Goal: Answer question/provide support: Share knowledge or assist other users

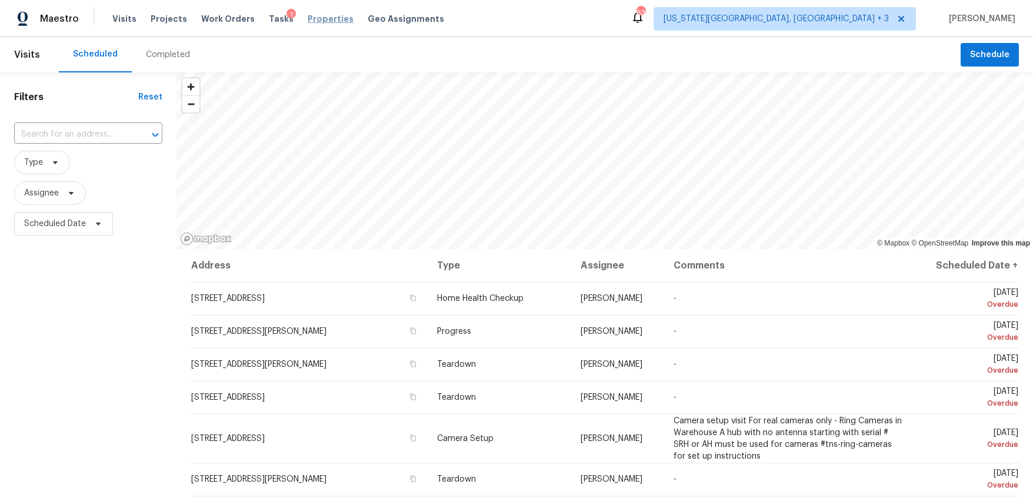
click at [312, 24] on span "Properties" at bounding box center [331, 19] width 46 height 12
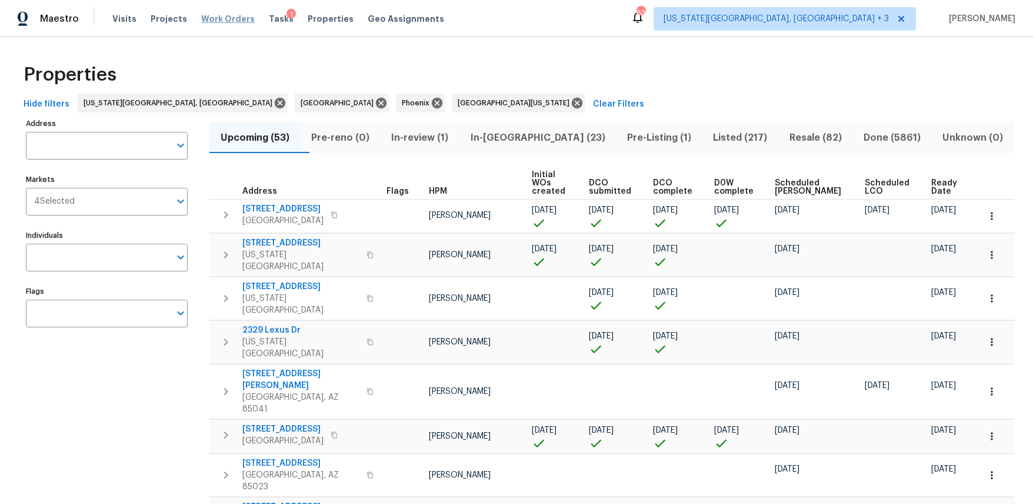
click at [232, 18] on span "Work Orders" at bounding box center [228, 19] width 54 height 12
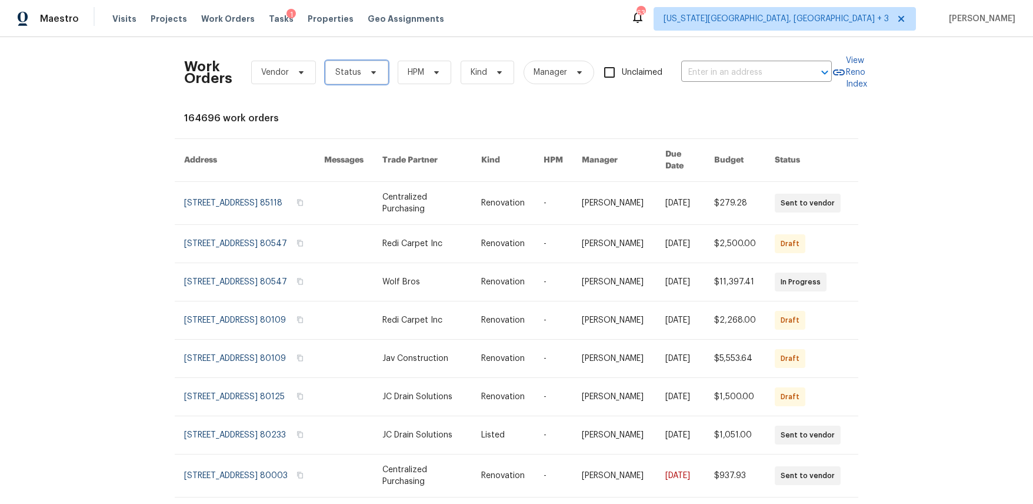
click at [352, 81] on span "Status" at bounding box center [356, 73] width 63 height 24
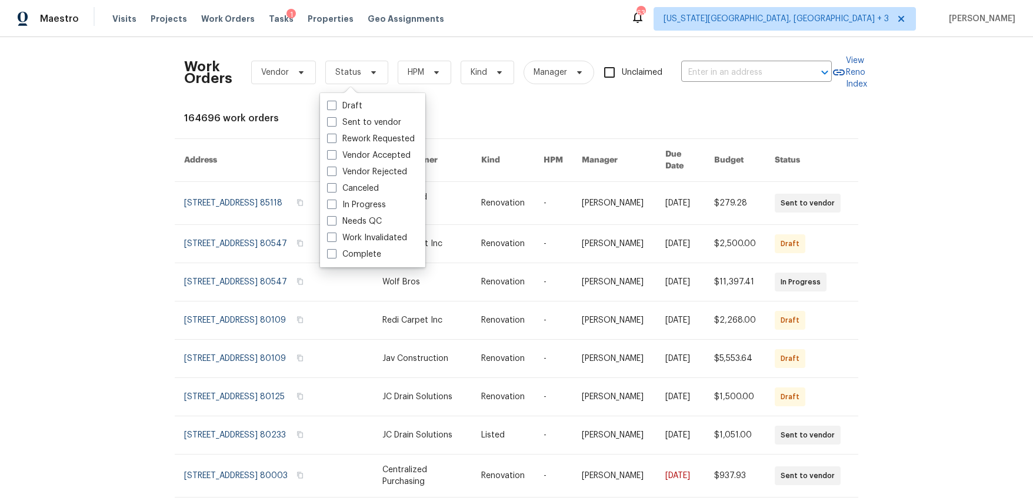
click at [290, 56] on div "Work Orders Vendor Status HPM Kind Manager Unclaimed ​" at bounding box center [508, 72] width 648 height 52
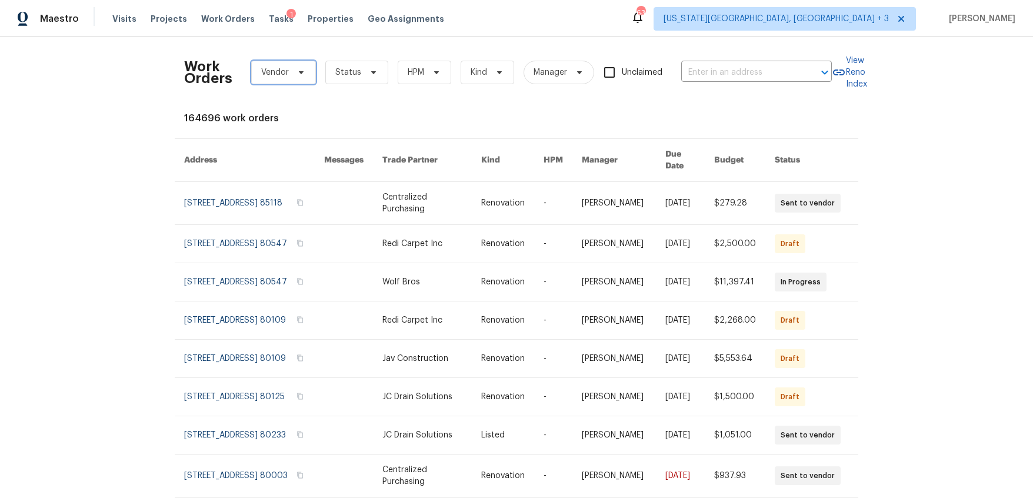
click at [284, 67] on span "Vendor" at bounding box center [275, 72] width 28 height 12
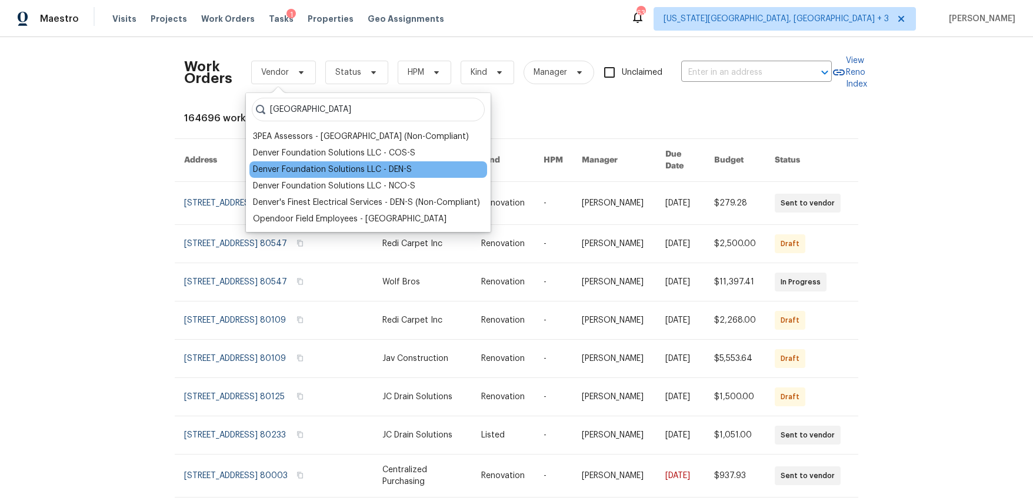
type input "[GEOGRAPHIC_DATA]"
click at [401, 170] on div "Denver Foundation Solutions LLC - DEN-S" at bounding box center [332, 170] width 159 height 12
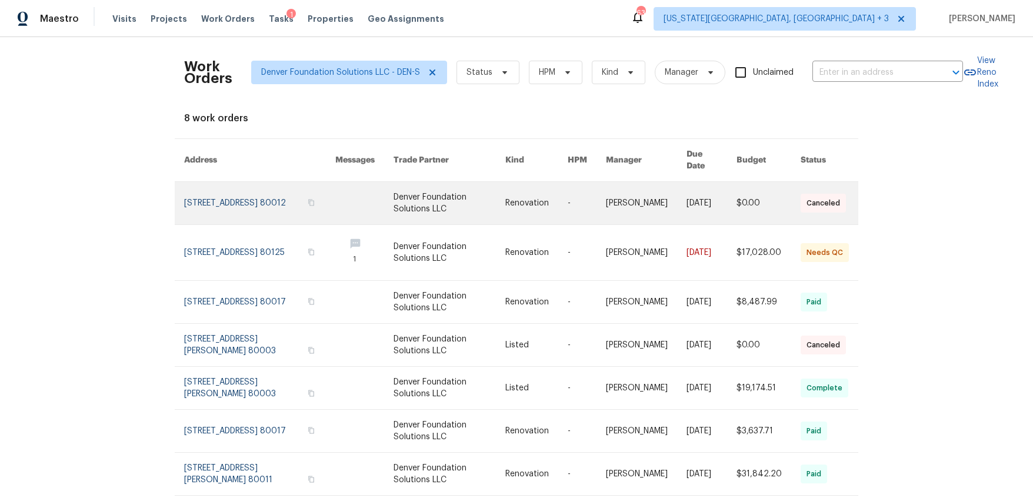
click at [240, 190] on link at bounding box center [259, 203] width 151 height 42
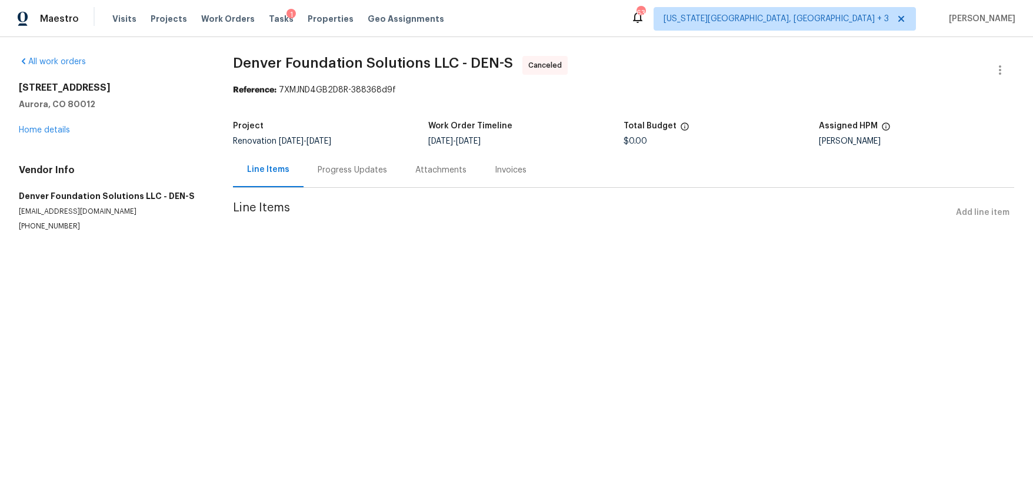
click at [501, 169] on div "Invoices" at bounding box center [511, 170] width 32 height 12
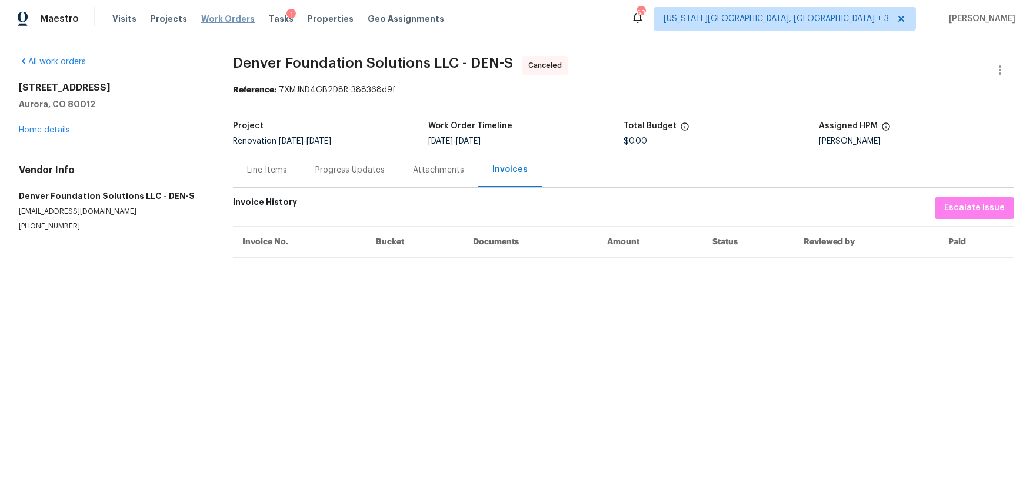
click at [222, 17] on span "Work Orders" at bounding box center [228, 19] width 54 height 12
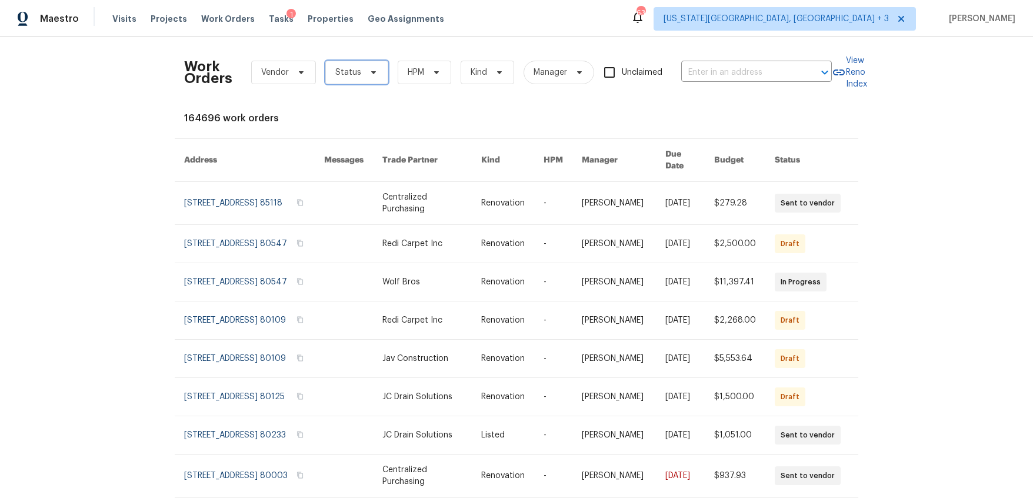
click at [346, 64] on span "Status" at bounding box center [356, 73] width 63 height 24
click at [266, 69] on span "Vendor" at bounding box center [275, 72] width 28 height 12
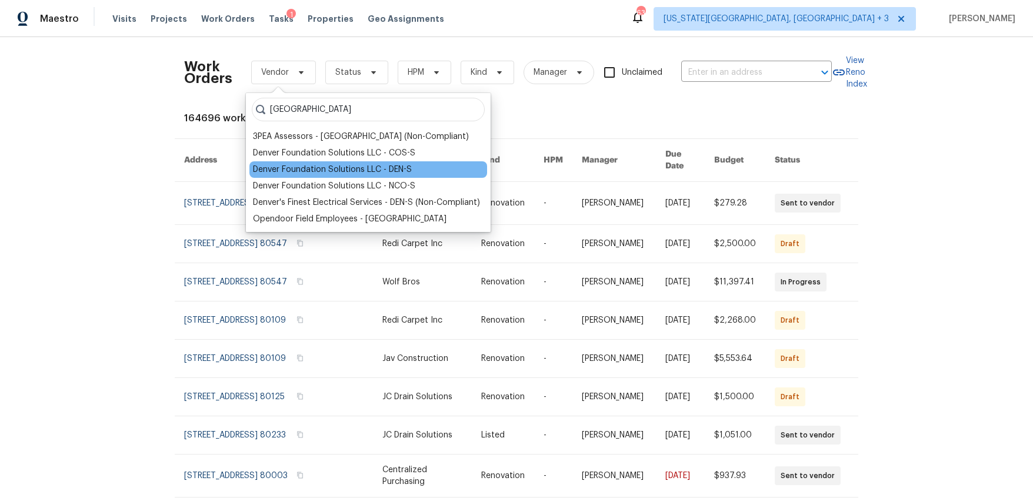
type input "[GEOGRAPHIC_DATA]"
click at [317, 172] on div "Denver Foundation Solutions LLC - DEN-S" at bounding box center [332, 170] width 159 height 12
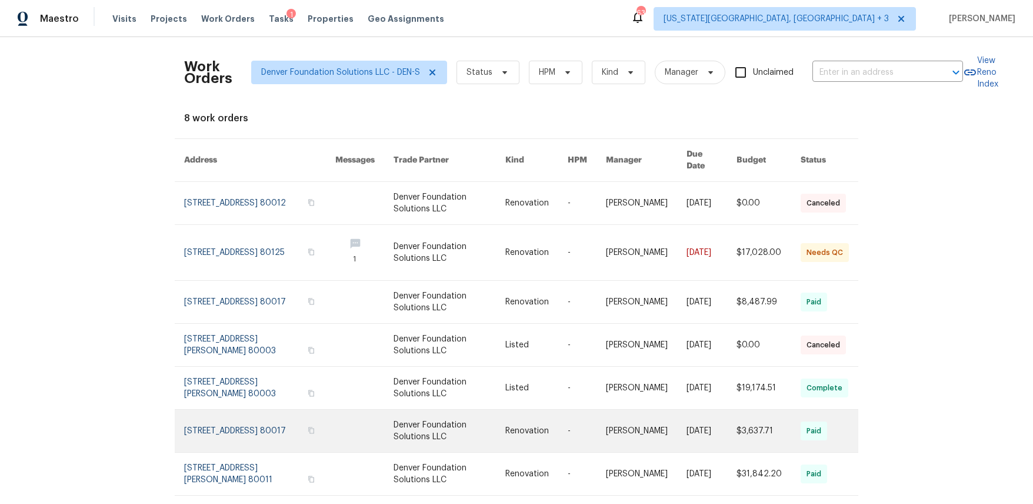
click at [728, 416] on td "$3,637.71" at bounding box center [759, 430] width 64 height 43
click at [412, 415] on link at bounding box center [450, 430] width 112 height 42
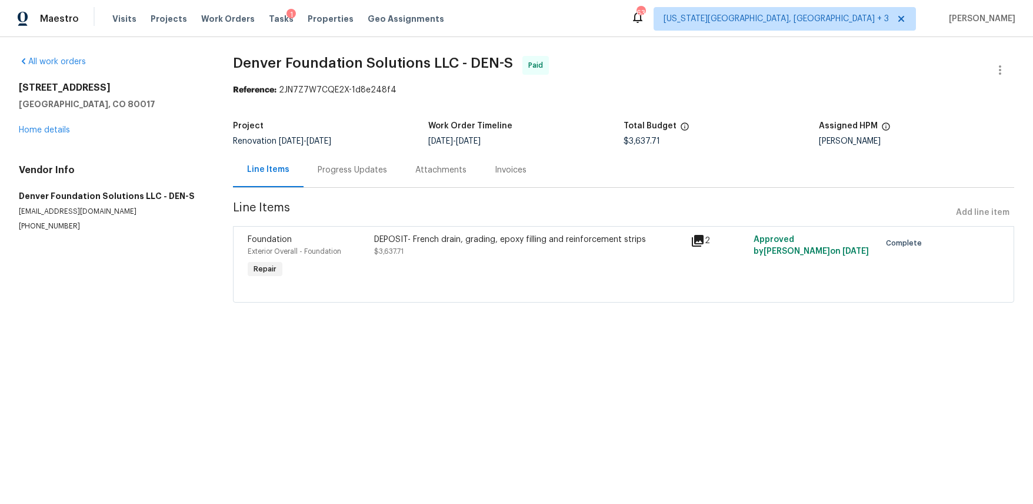
click at [516, 167] on div "Invoices" at bounding box center [511, 170] width 32 height 12
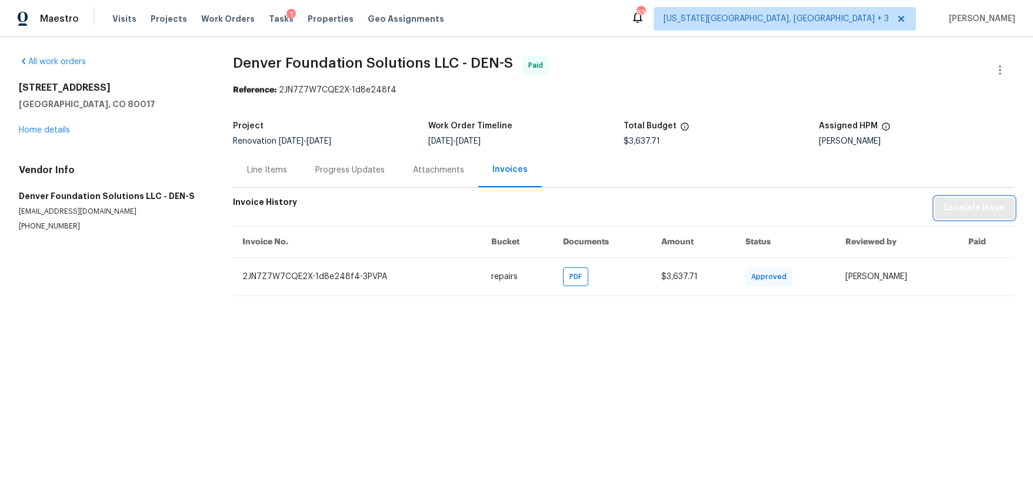
click at [960, 207] on span "Escalate Issue" at bounding box center [974, 208] width 61 height 15
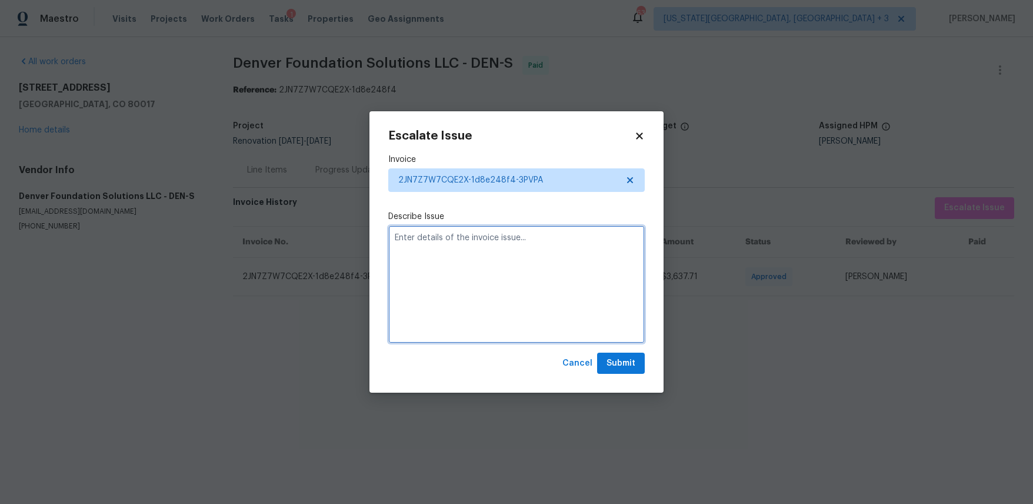
click at [440, 260] on textarea at bounding box center [516, 284] width 256 height 118
type textarea "Hi, has this been paid by direct deposit or by check? The vendor says they have…"
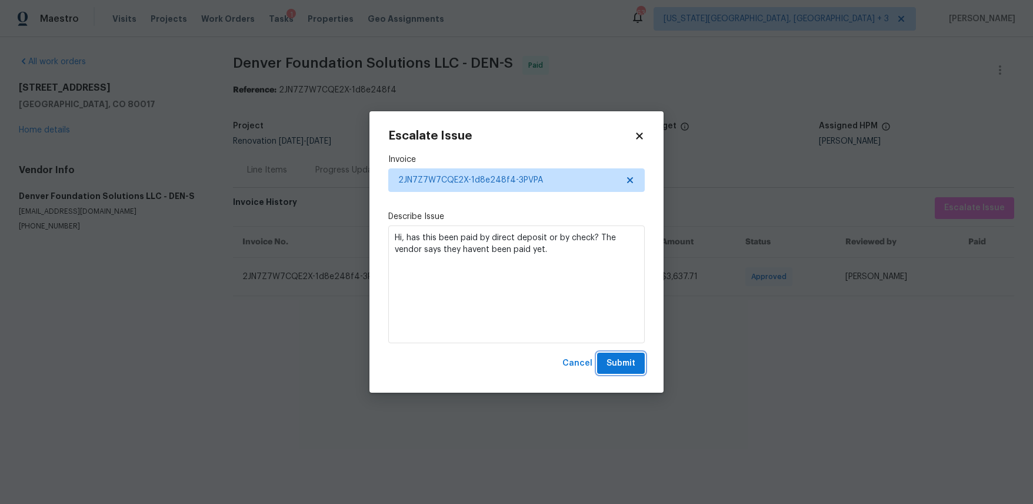
click at [635, 366] on span "Submit" at bounding box center [620, 363] width 29 height 15
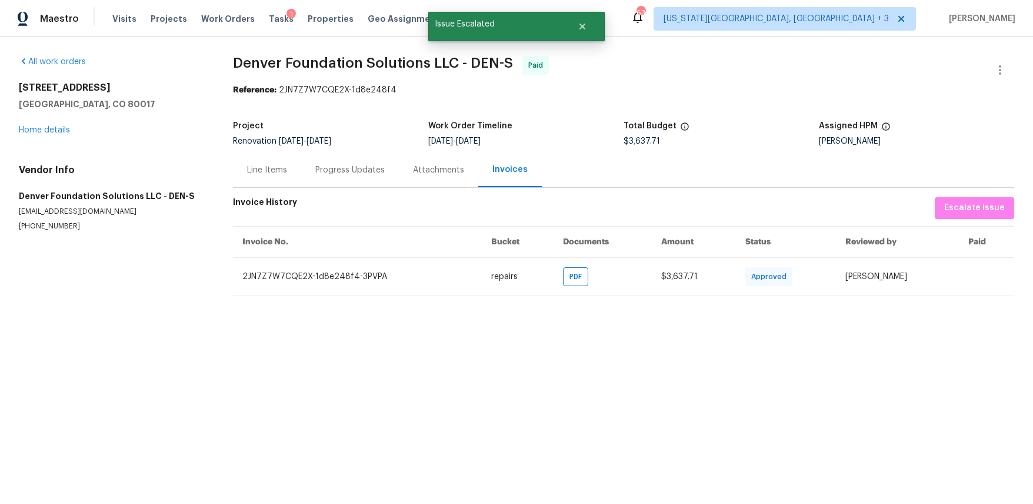
click at [663, 315] on html "Maestro Visits Projects Work Orders Tasks 1 Properties Geo Assignments [STREET_…" at bounding box center [516, 157] width 1033 height 315
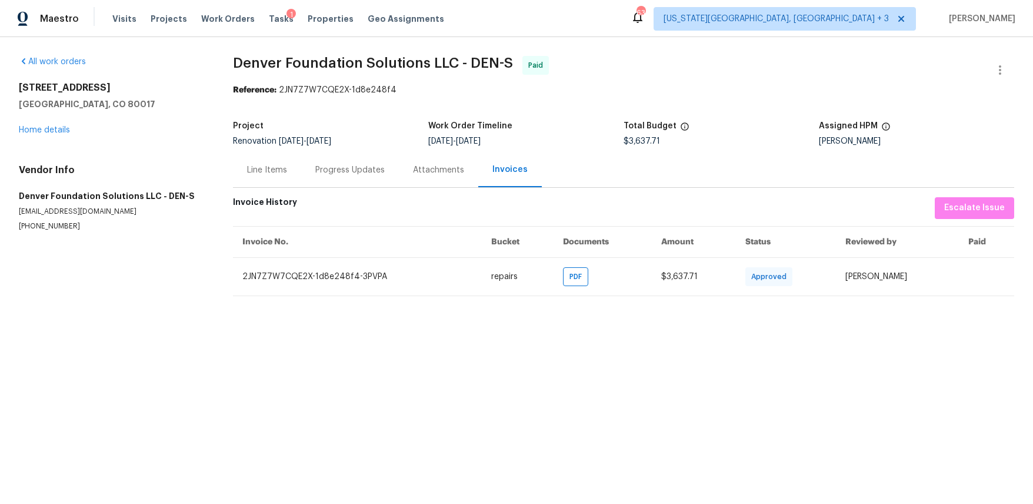
click at [335, 166] on div "Progress Updates" at bounding box center [349, 170] width 69 height 12
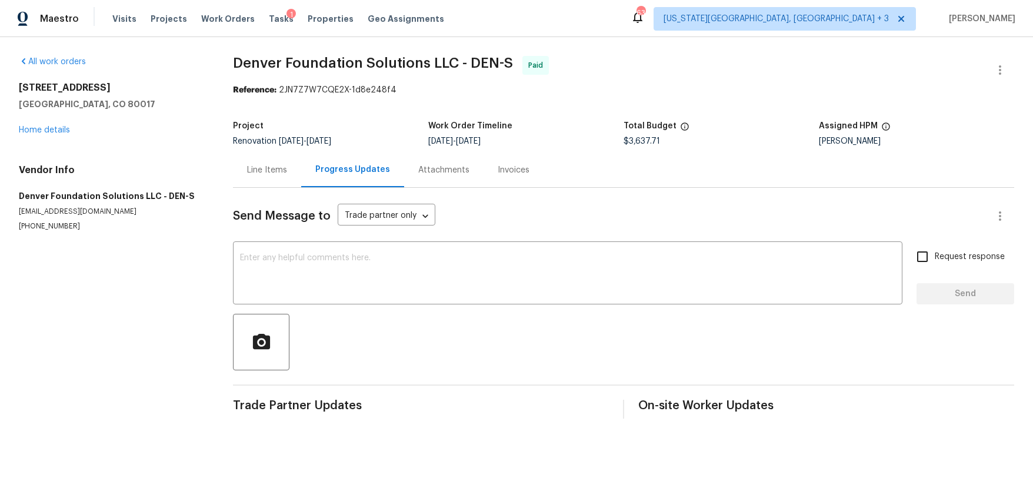
click at [264, 169] on div "Line Items" at bounding box center [267, 170] width 40 height 12
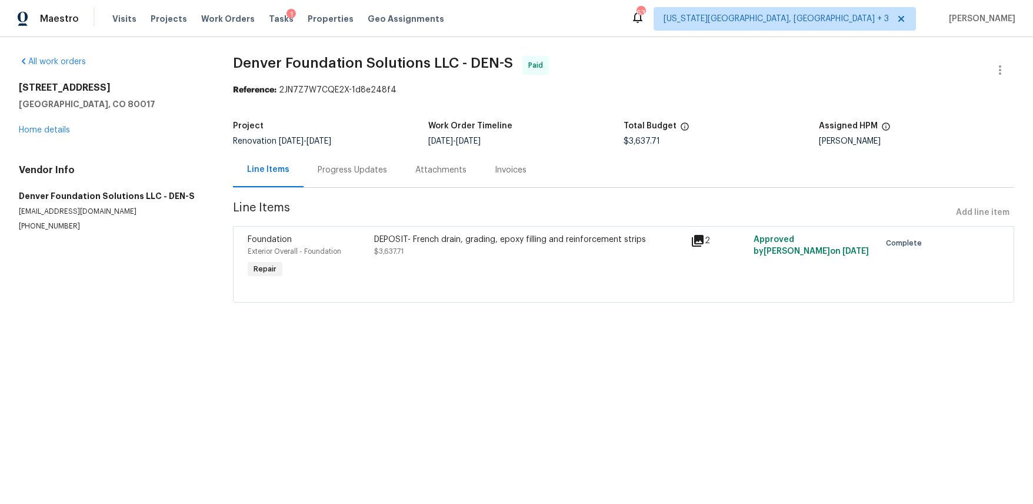
click at [42, 140] on div "All work orders [STREET_ADDRESS] Home details Vendor Info Denver Foundation Sol…" at bounding box center [112, 143] width 186 height 175
click at [43, 133] on link "Home details" at bounding box center [44, 130] width 51 height 8
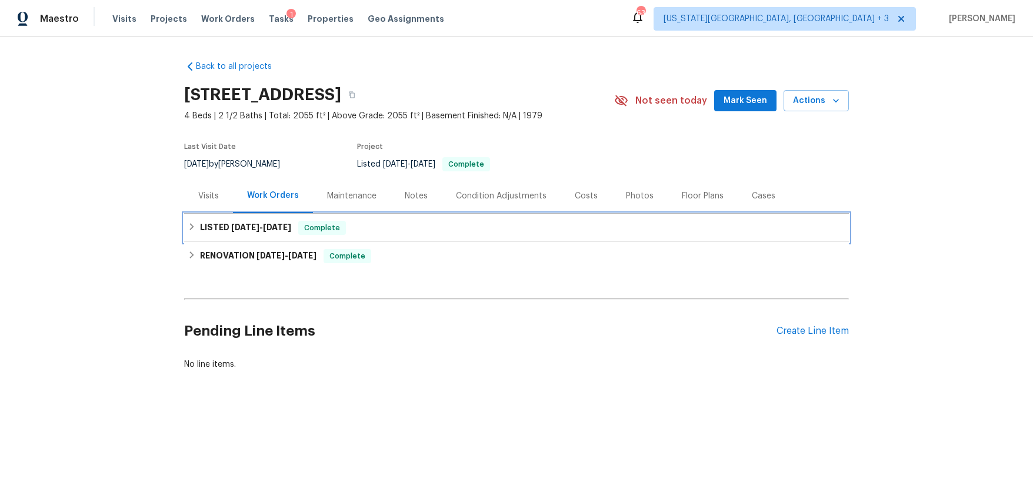
click at [190, 225] on icon at bounding box center [192, 226] width 8 height 8
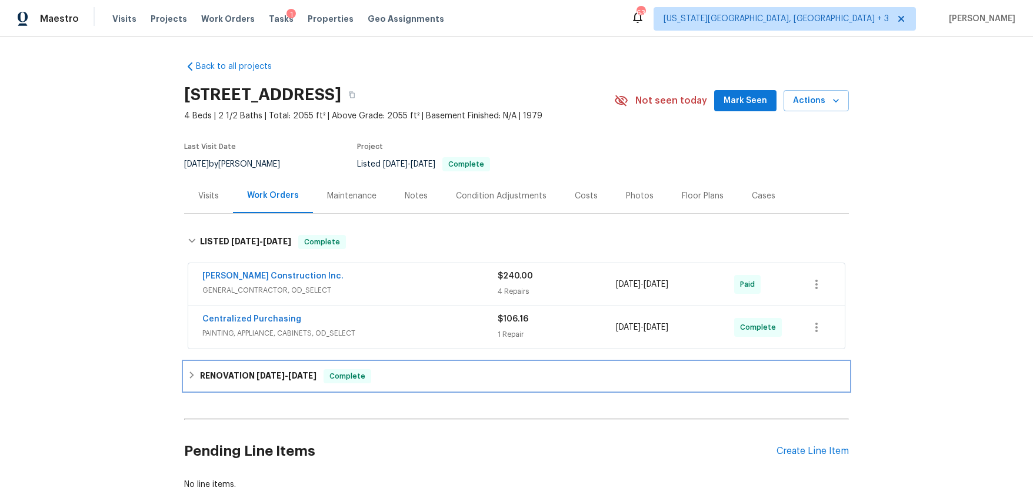
click at [188, 369] on div "RENOVATION [DATE] - [DATE] Complete" at bounding box center [517, 376] width 658 height 14
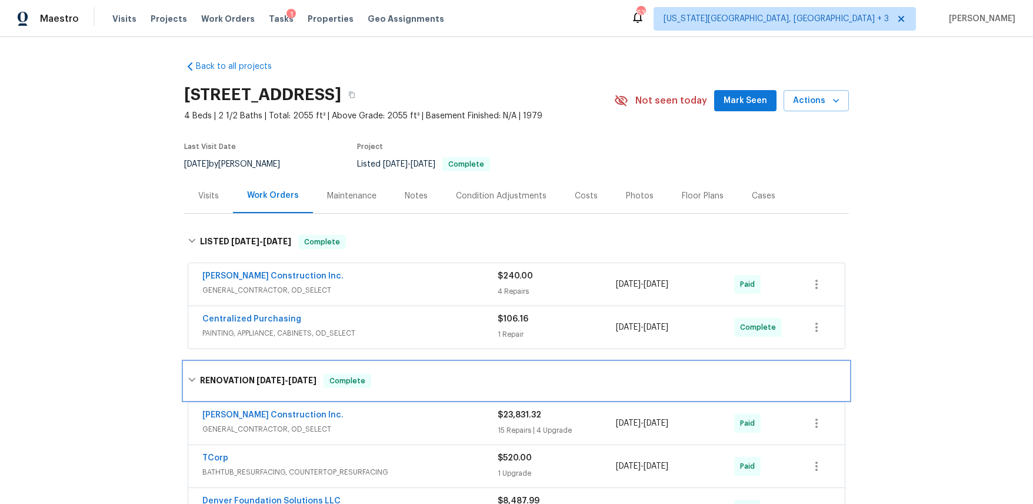
scroll to position [158, 0]
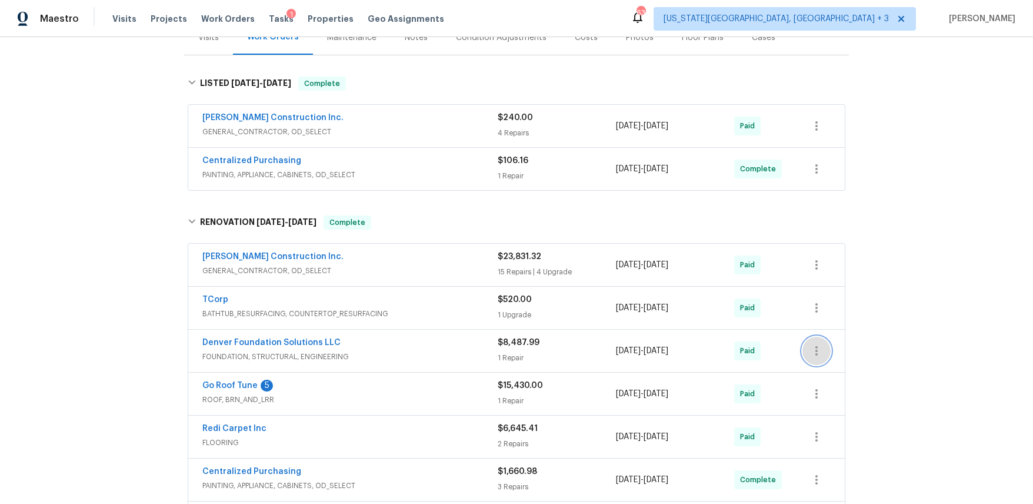
click at [815, 346] on icon "button" at bounding box center [816, 350] width 2 height 9
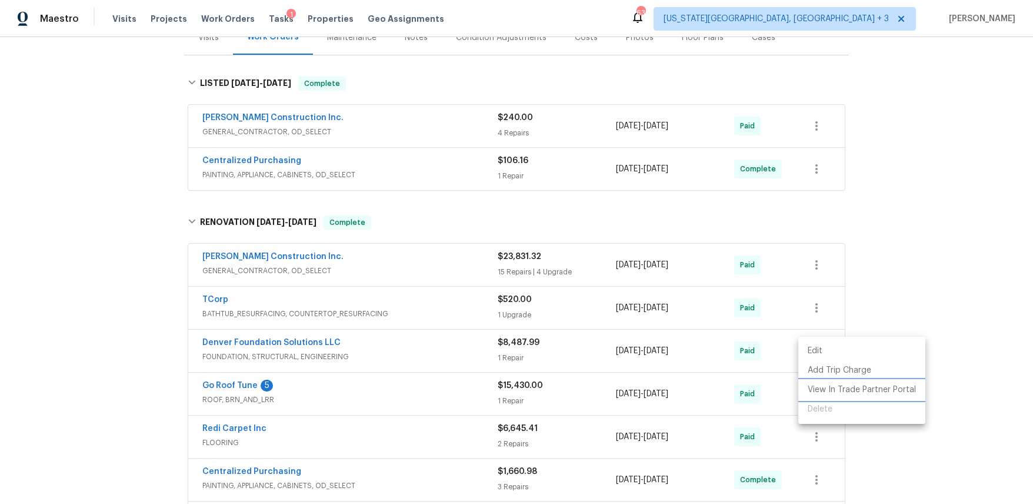
click at [842, 386] on li "View In Trade Partner Portal" at bounding box center [861, 389] width 127 height 19
click at [158, 257] on div at bounding box center [516, 252] width 1033 height 504
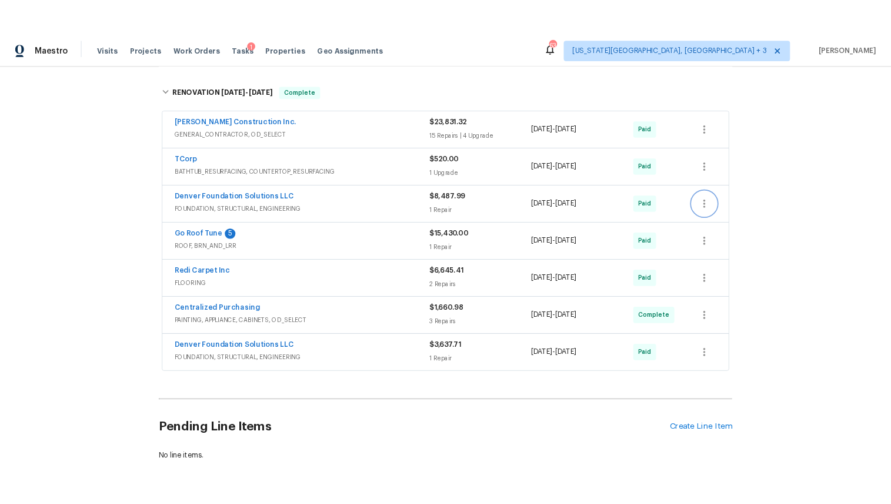
scroll to position [315, 0]
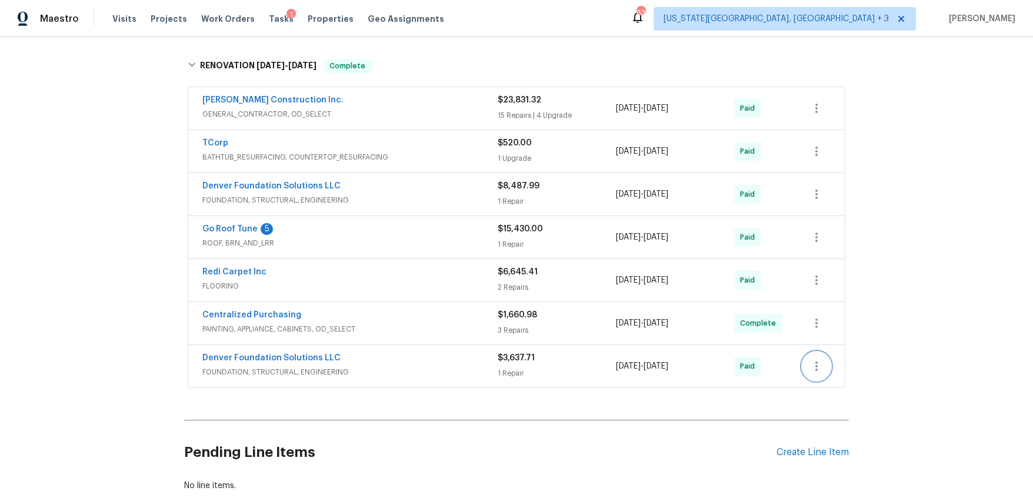
click at [817, 367] on icon "button" at bounding box center [816, 366] width 14 height 14
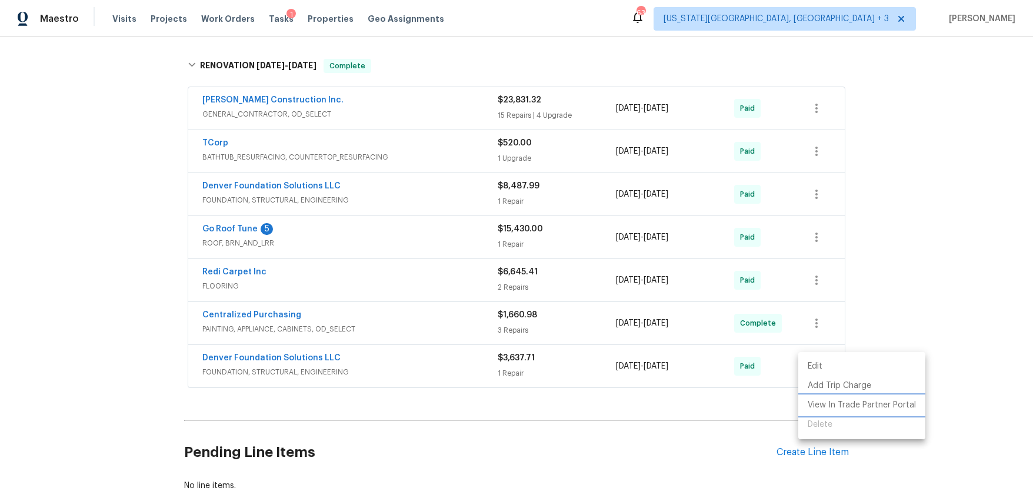
click at [830, 404] on li "View In Trade Partner Portal" at bounding box center [861, 404] width 127 height 19
